Goal: Task Accomplishment & Management: Use online tool/utility

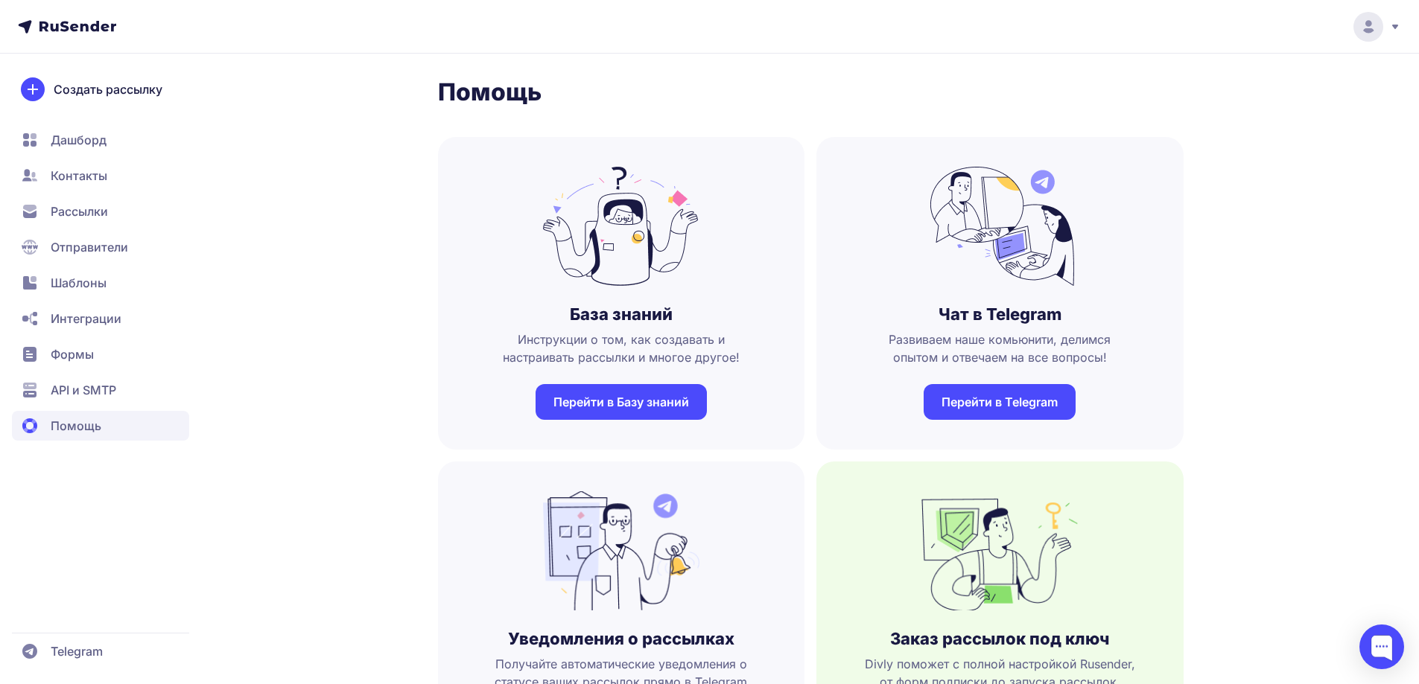
click at [76, 207] on span "Рассылки" at bounding box center [79, 212] width 57 height 18
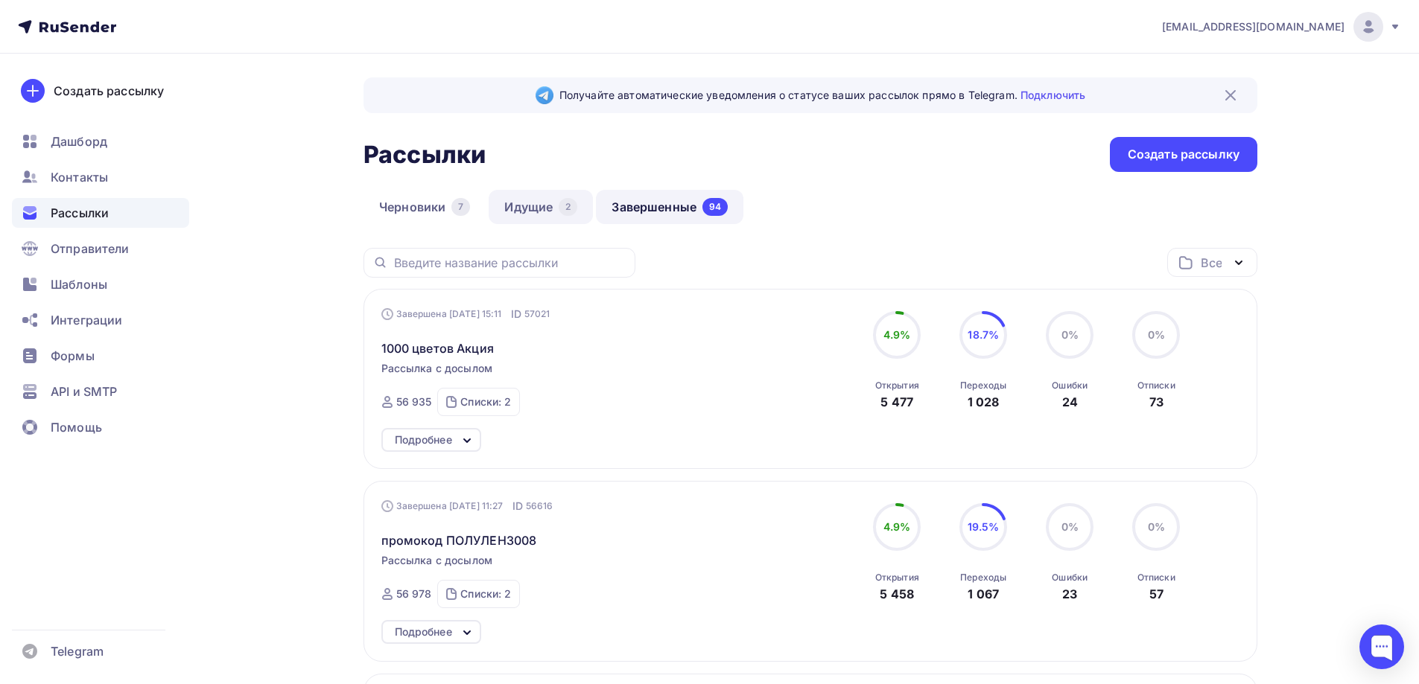
click at [529, 209] on link "Идущие 2" at bounding box center [541, 207] width 104 height 34
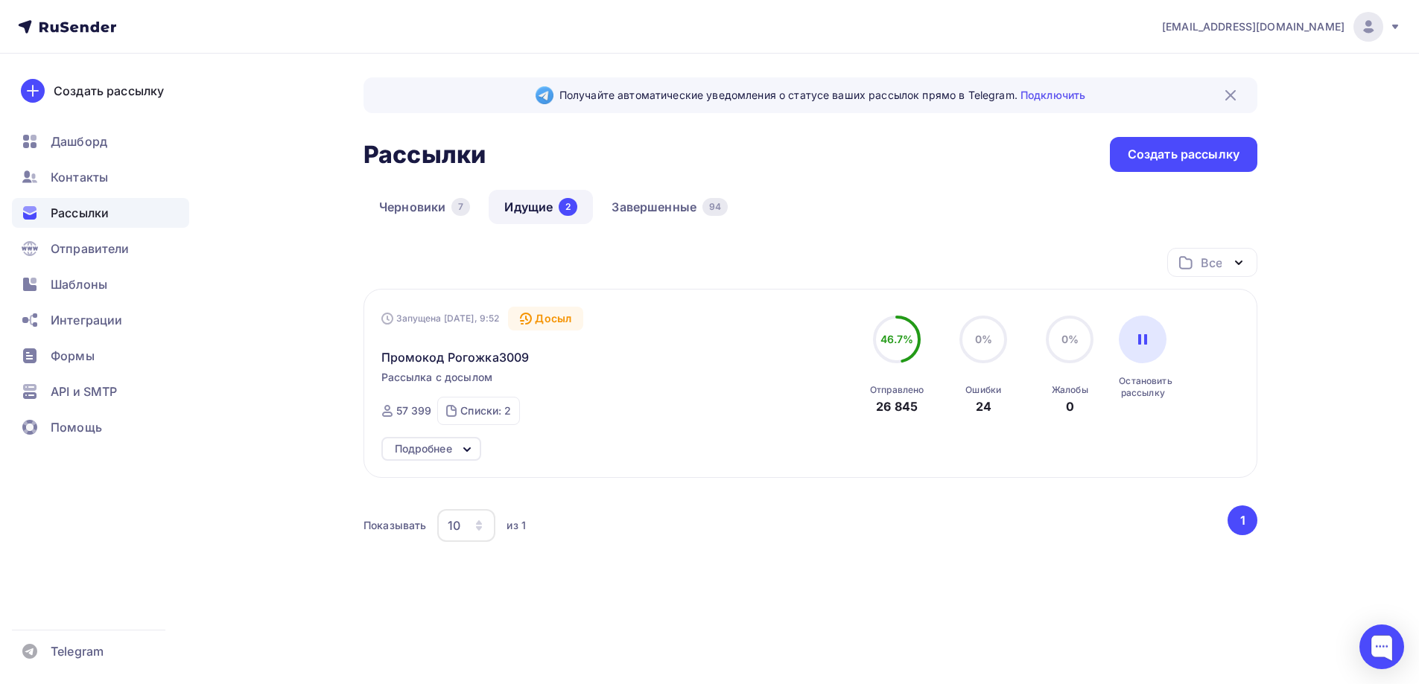
click at [457, 451] on div "Подробнее" at bounding box center [431, 449] width 100 height 24
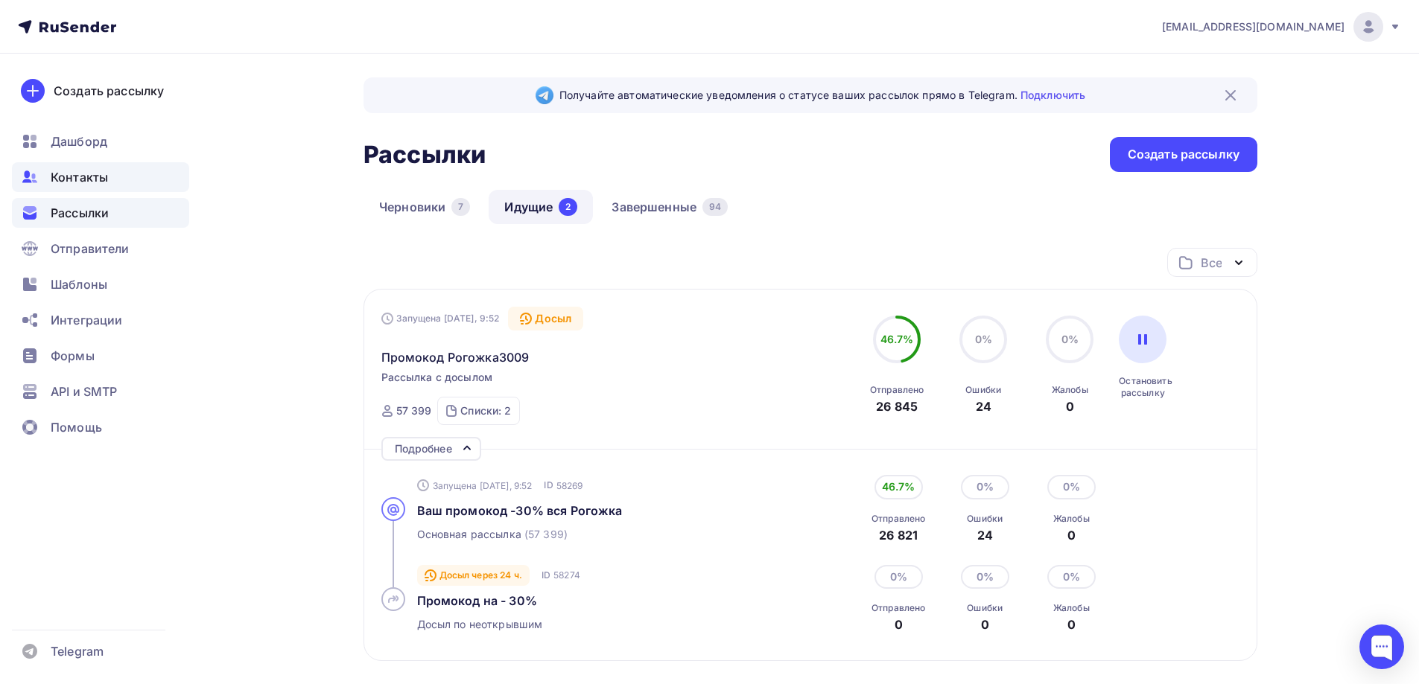
click at [92, 171] on span "Контакты" at bounding box center [79, 177] width 57 height 18
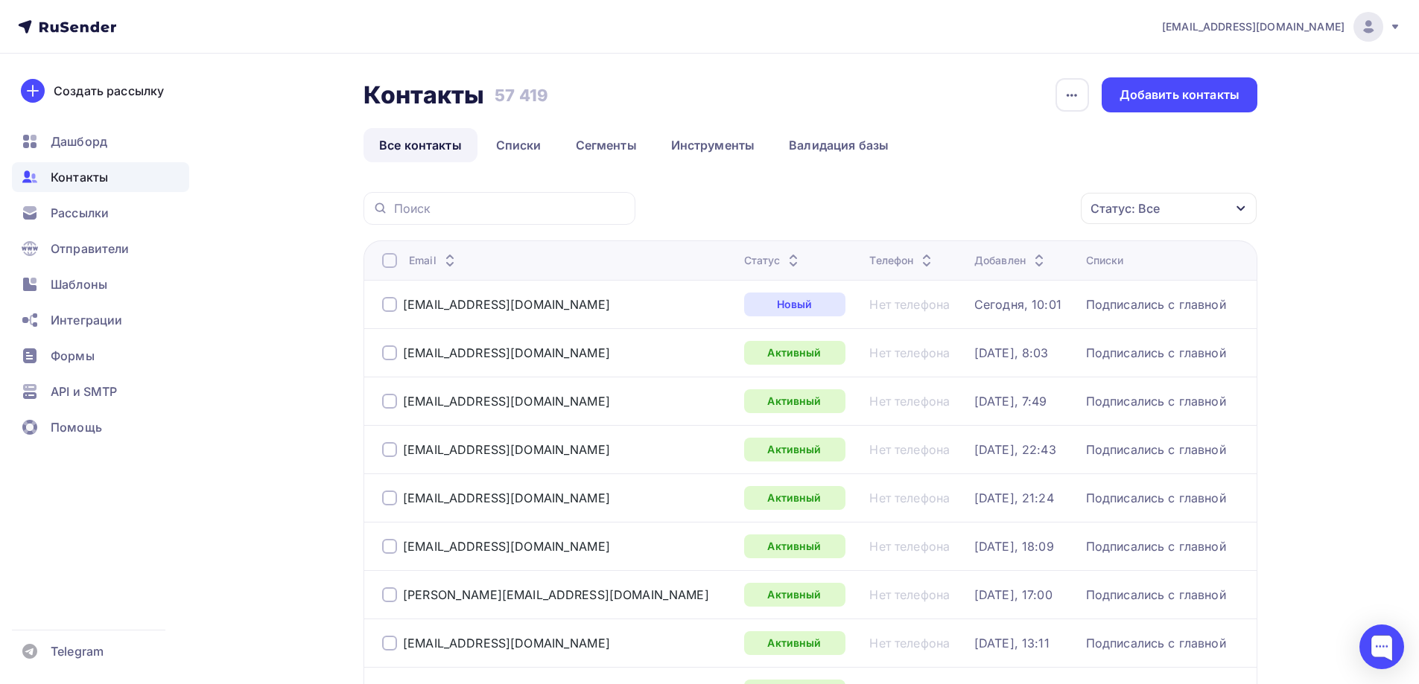
drag, startPoint x: 562, startPoint y: 94, endPoint x: 492, endPoint y: 99, distance: 69.5
click at [492, 99] on div "Контакты Контакты 57 419 57 419 История импорта Добавить контакты" at bounding box center [810, 94] width 894 height 35
copy h3 "57 419"
click at [522, 153] on link "Списки" at bounding box center [518, 145] width 77 height 34
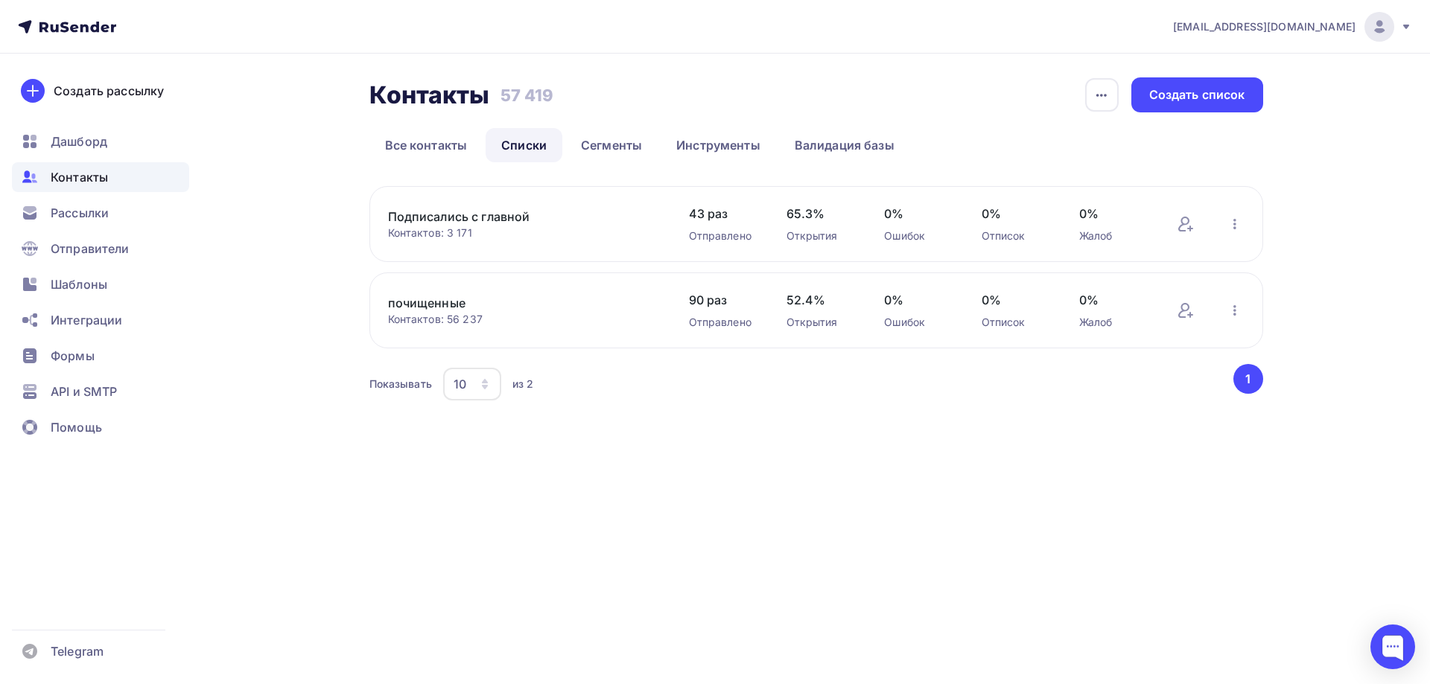
drag, startPoint x: 476, startPoint y: 235, endPoint x: 447, endPoint y: 236, distance: 29.1
click at [447, 236] on div "Контактов: 3 171" at bounding box center [523, 233] width 271 height 15
copy div "3 171"
drag, startPoint x: 507, startPoint y: 320, endPoint x: 449, endPoint y: 320, distance: 58.1
click at [449, 320] on div "Контактов: 56 237" at bounding box center [523, 319] width 271 height 15
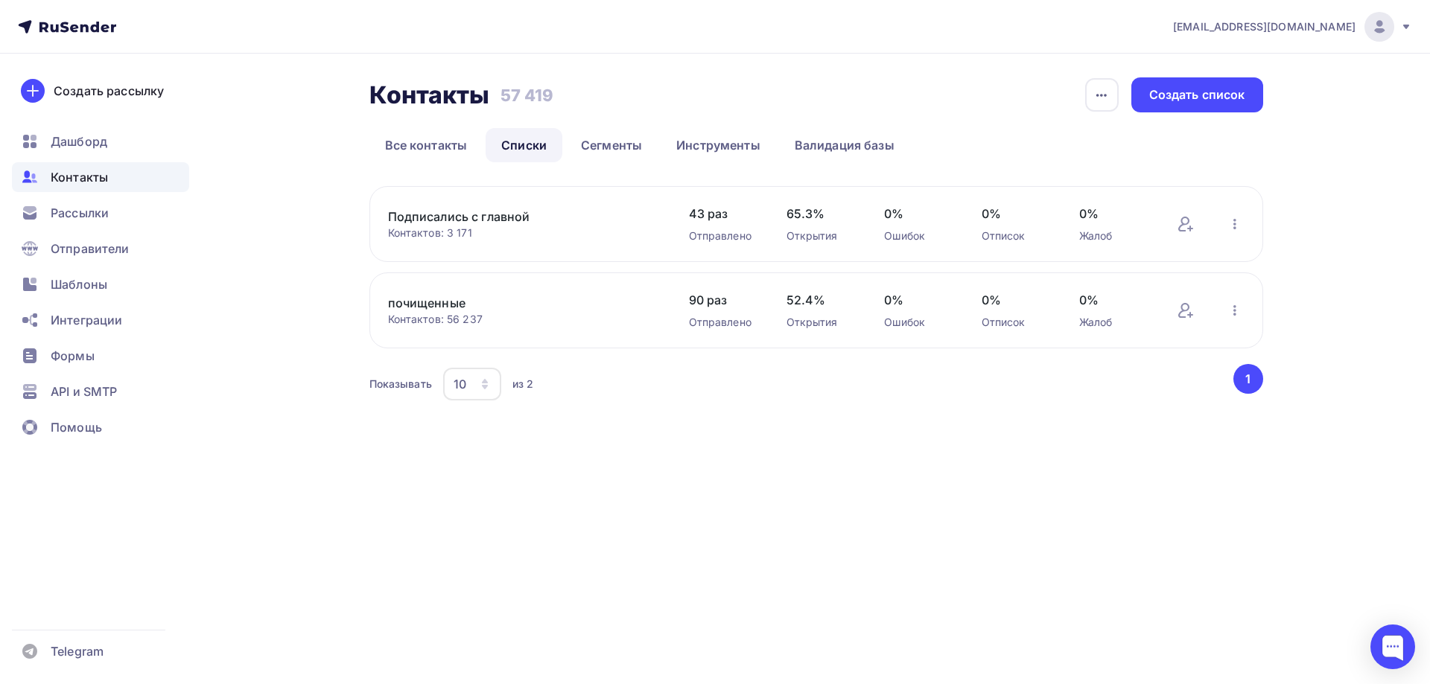
copy div "56 237"
click at [811, 394] on div "Показывать 10 10 20 50 100 из 2" at bounding box center [800, 384] width 862 height 34
click at [617, 149] on link "Сегменты" at bounding box center [611, 145] width 92 height 34
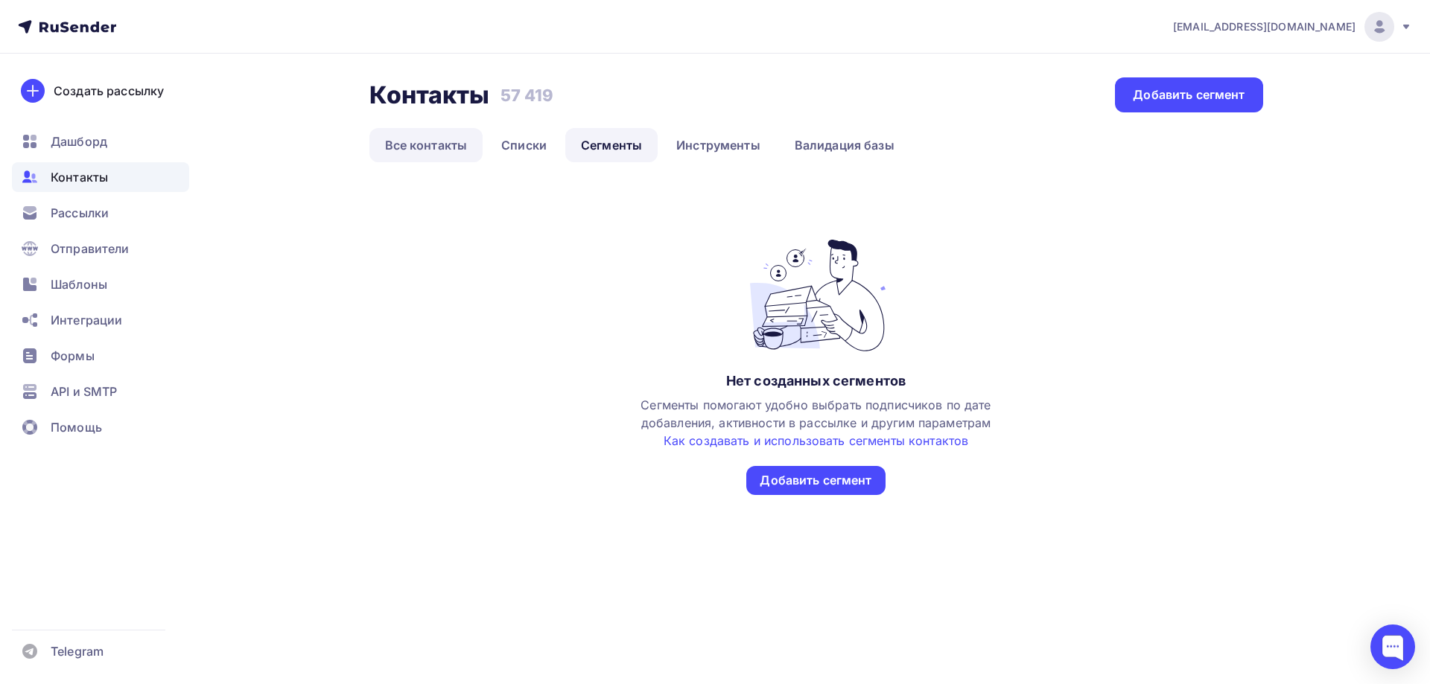
click at [437, 143] on link "Все контакты" at bounding box center [426, 145] width 114 height 34
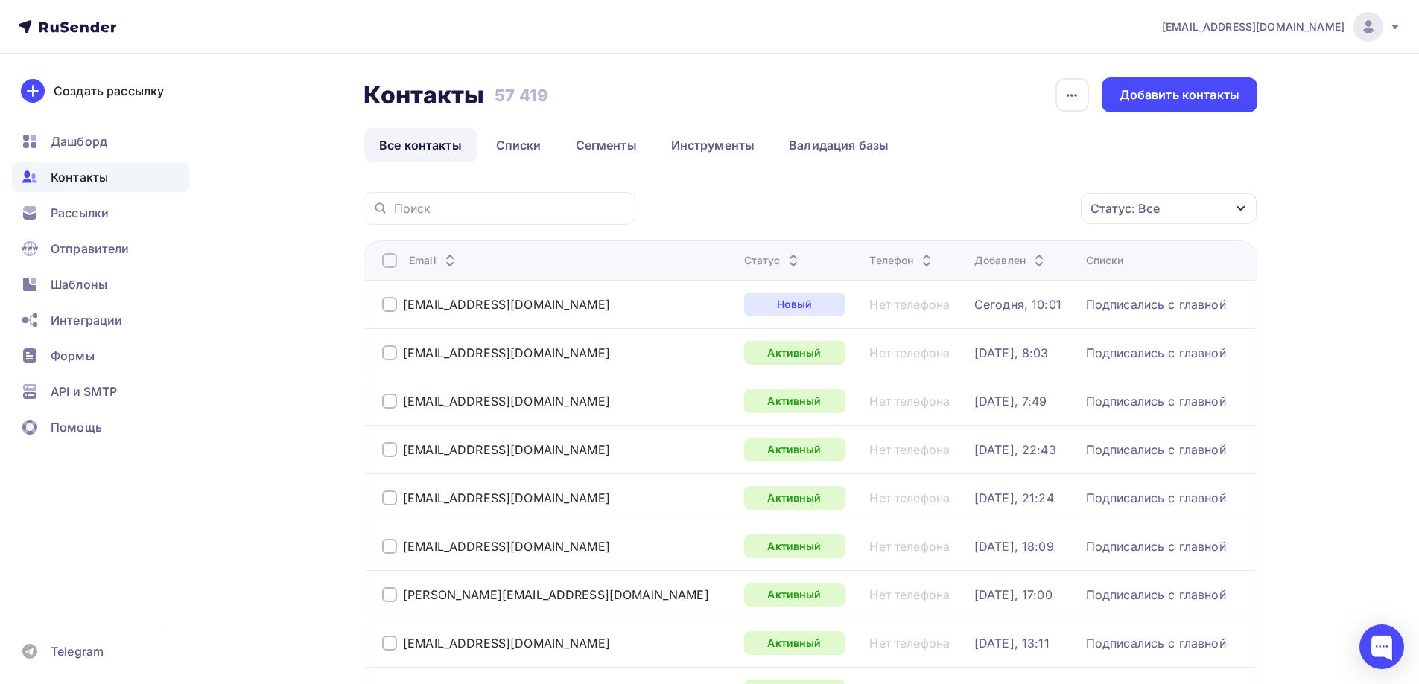
click at [1138, 215] on div "Статус: Все" at bounding box center [1124, 209] width 69 height 18
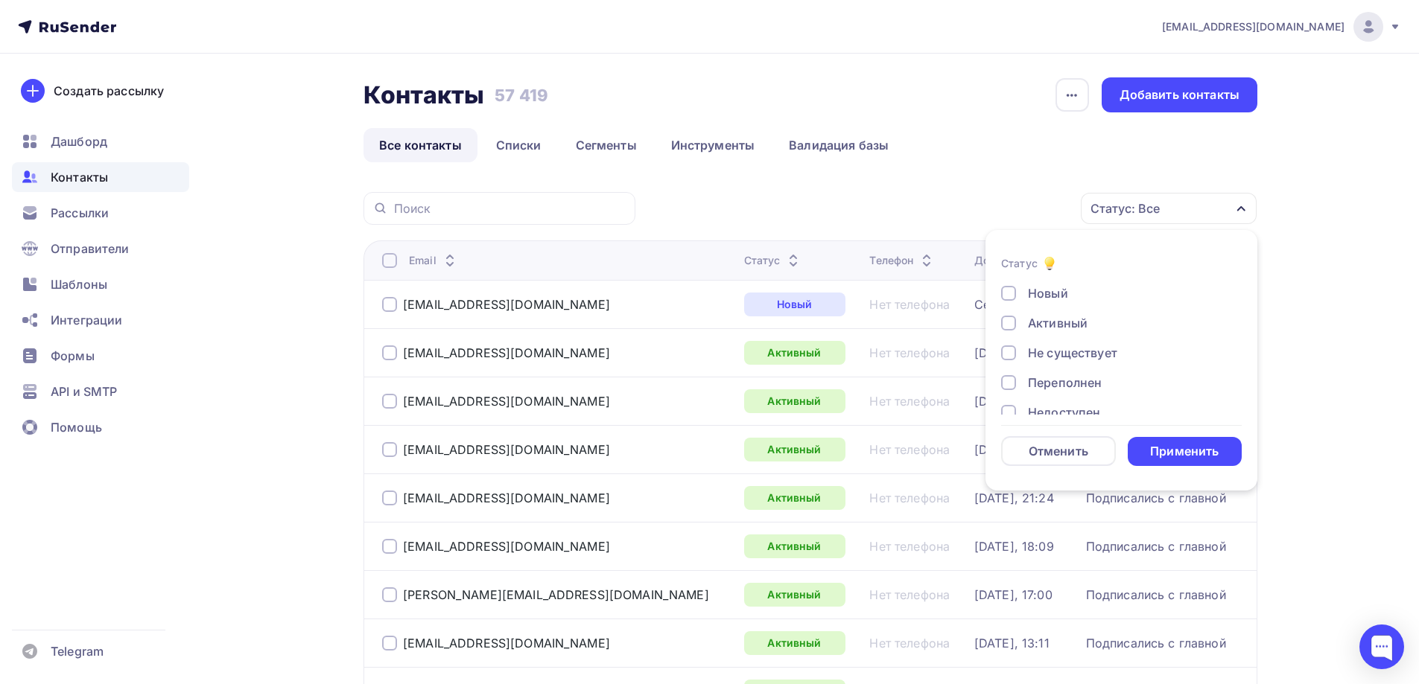
click at [1051, 361] on div "Не существует" at bounding box center [1072, 353] width 89 height 18
click at [1166, 442] on div "Применить" at bounding box center [1185, 451] width 115 height 29
